Goal: Information Seeking & Learning: Learn about a topic

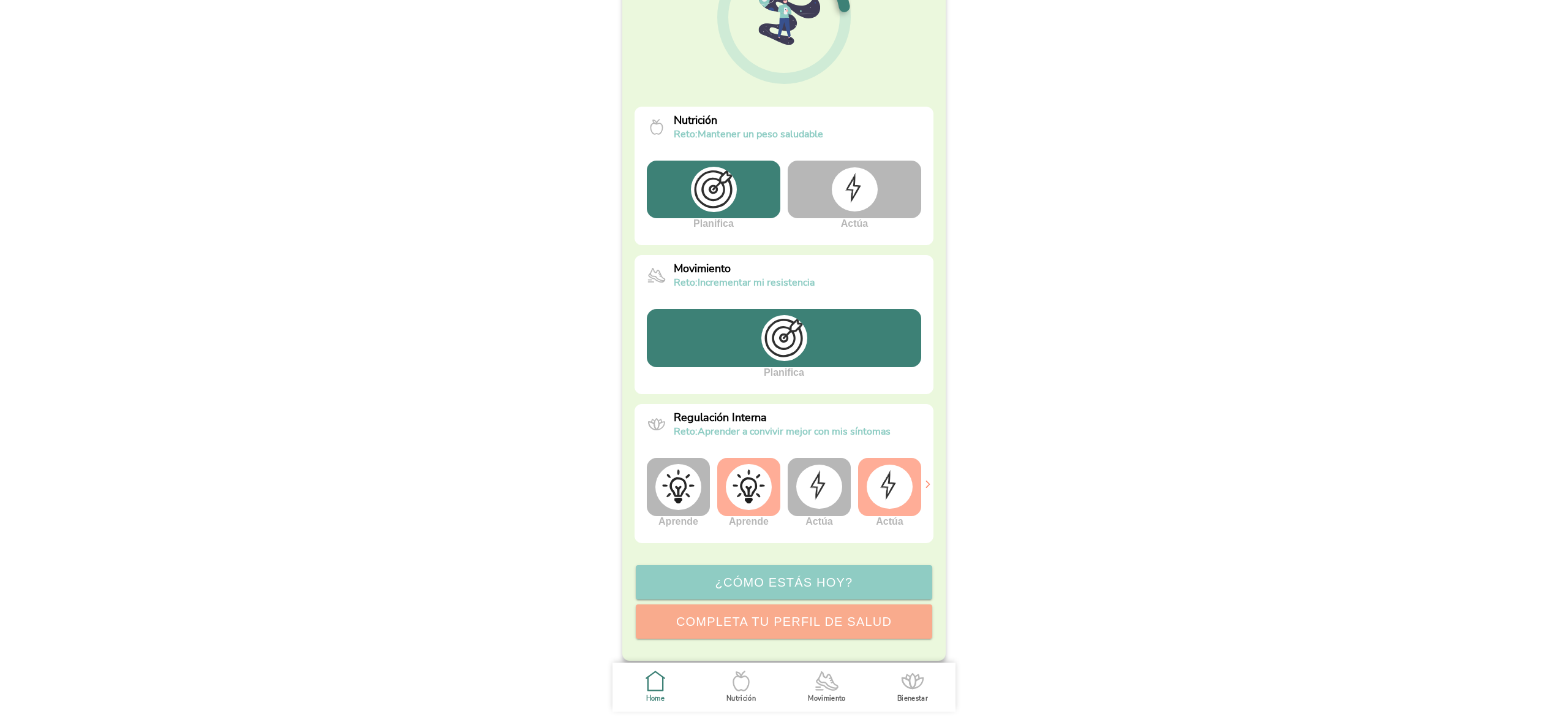
scroll to position [174, 0]
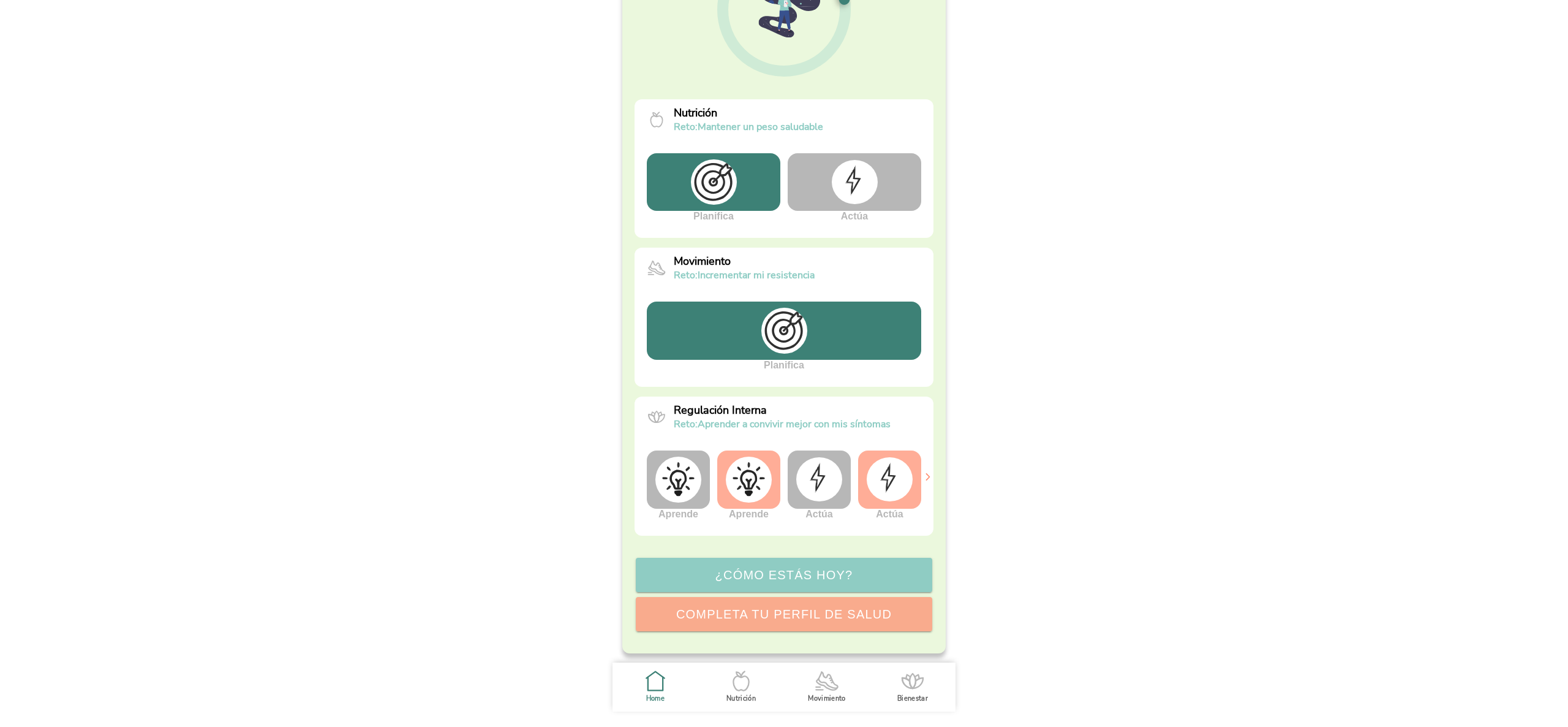
click at [807, 493] on img at bounding box center [819, 479] width 46 height 44
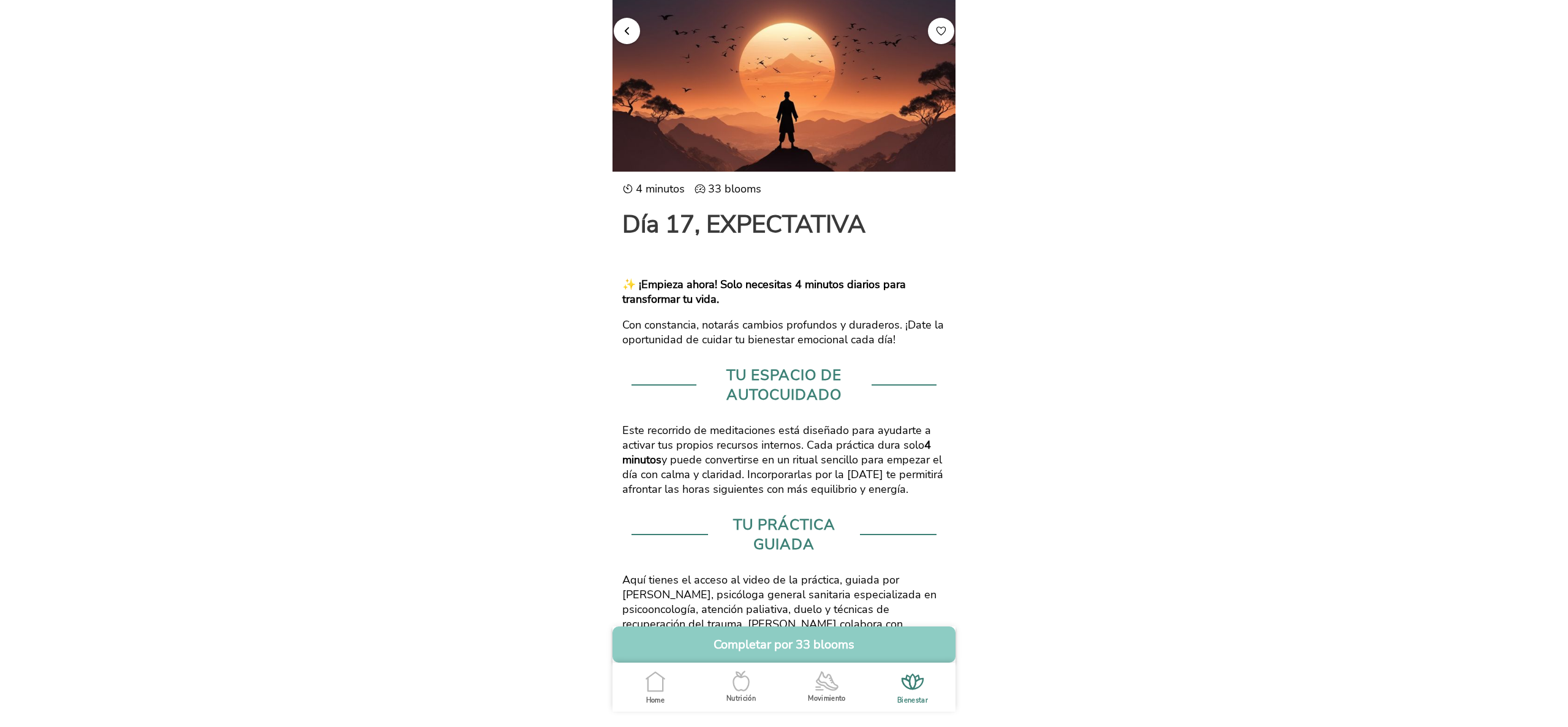
click at [621, 30] on span "button" at bounding box center [627, 30] width 11 height 11
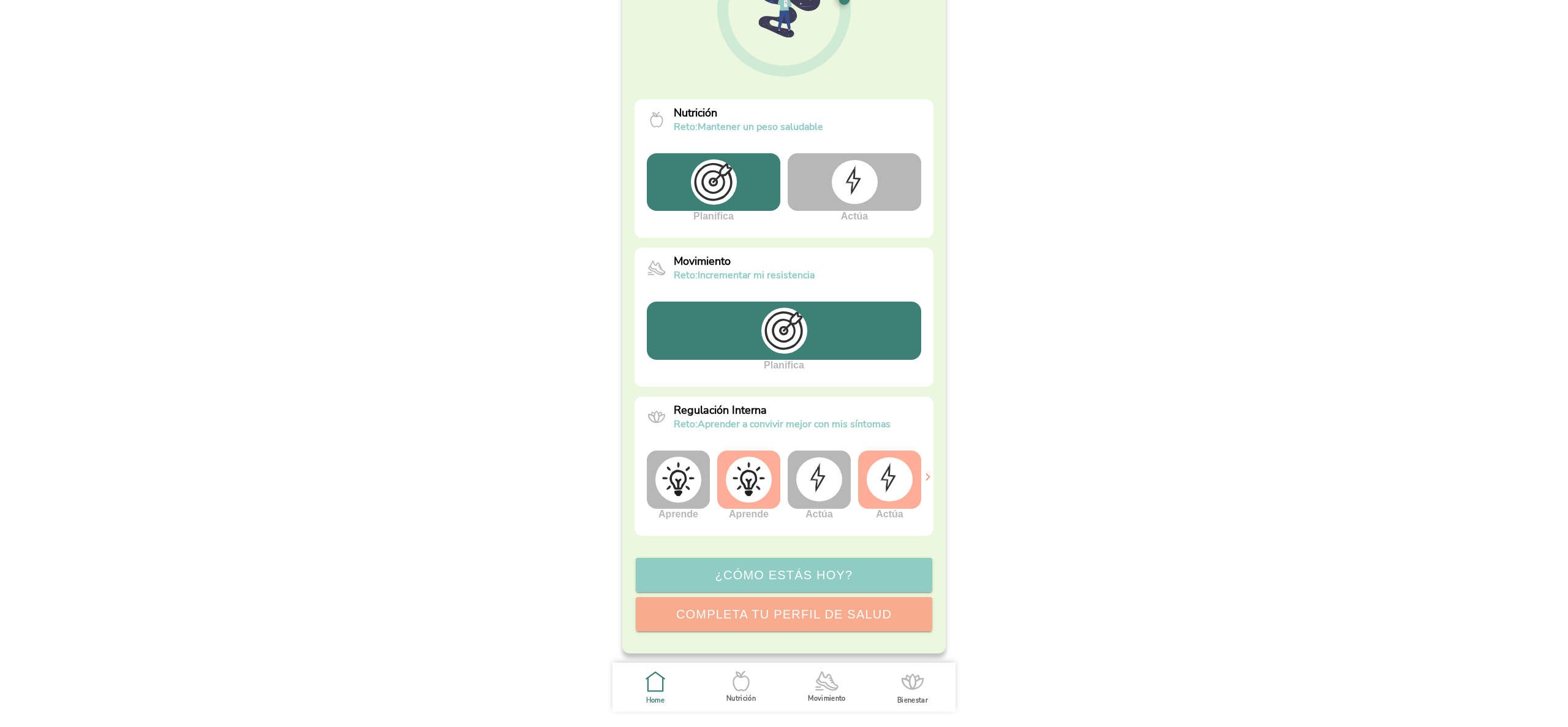
click at [885, 483] on img at bounding box center [889, 479] width 46 height 44
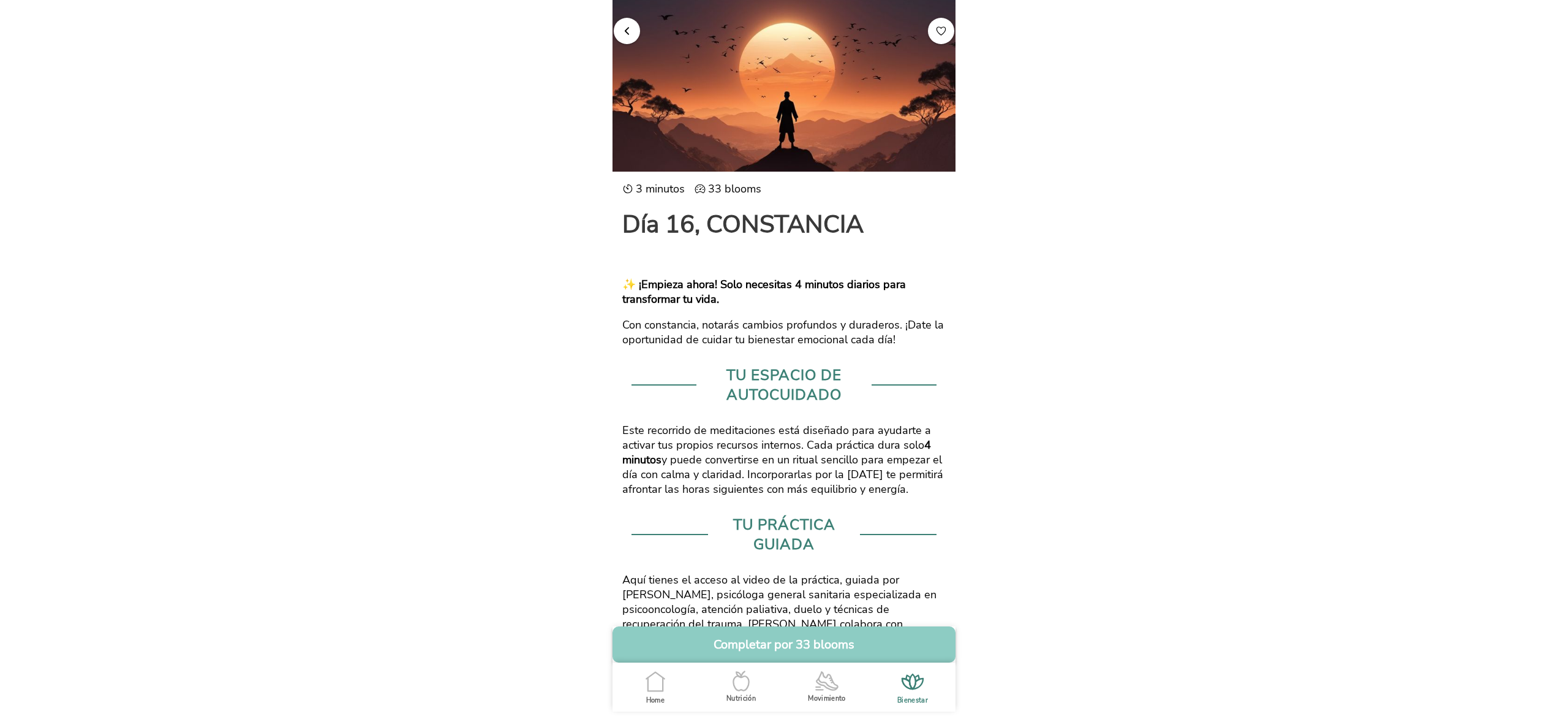
click at [621, 34] on span "button" at bounding box center [627, 30] width 11 height 11
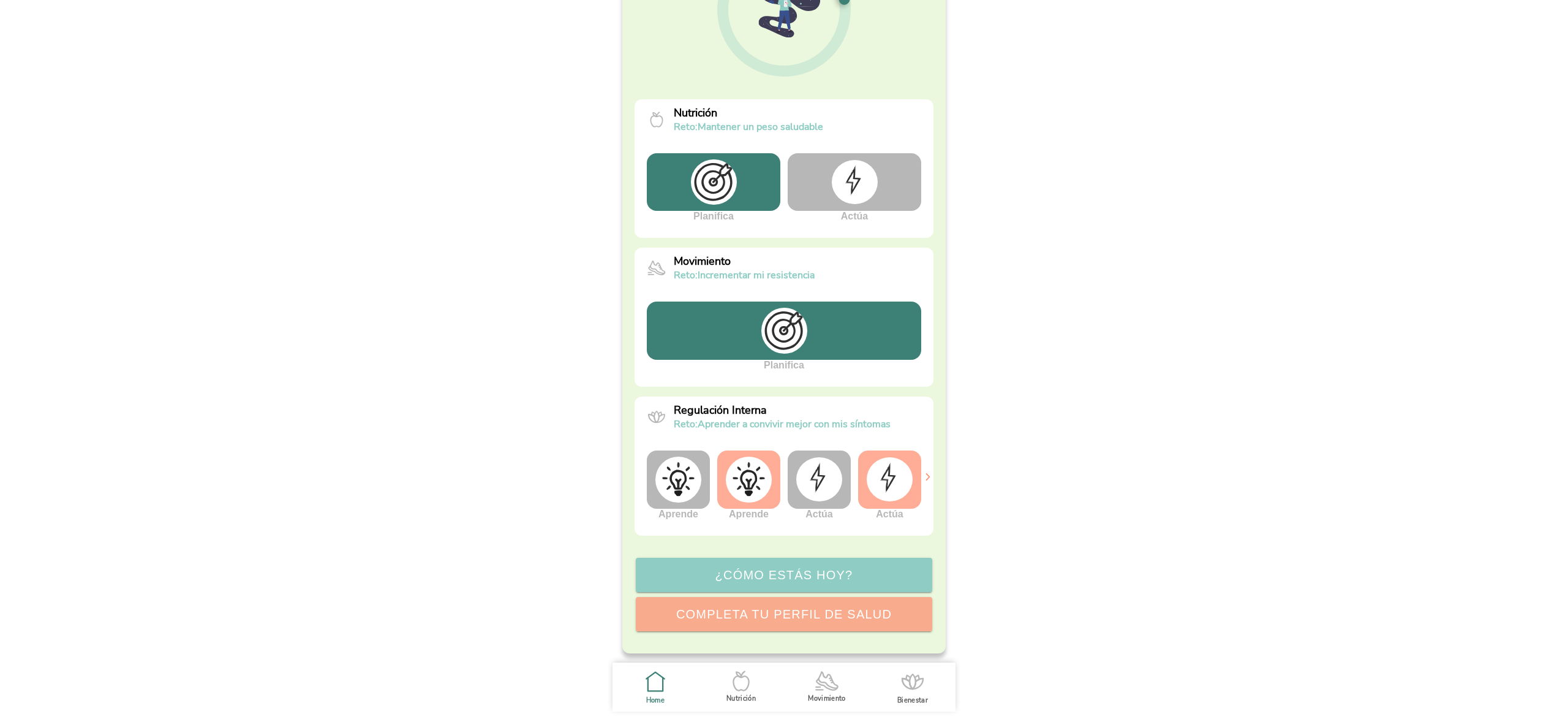
click at [1166, 494] on body "Hola Maddalena Angeloni 👋 No subestimes lo que has avanzado. ¡Estás en el camin…" at bounding box center [784, 364] width 1568 height 727
